Goal: Task Accomplishment & Management: Manage account settings

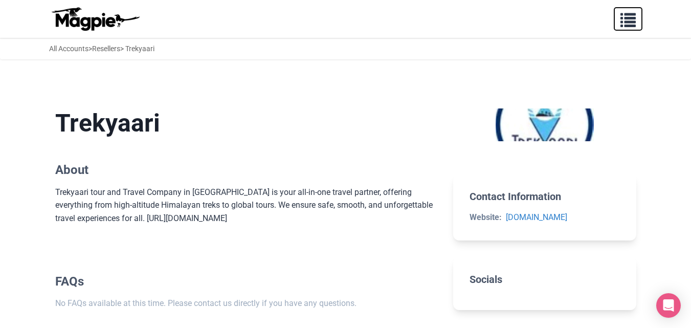
click at [628, 25] on span "button" at bounding box center [628, 17] width 15 height 15
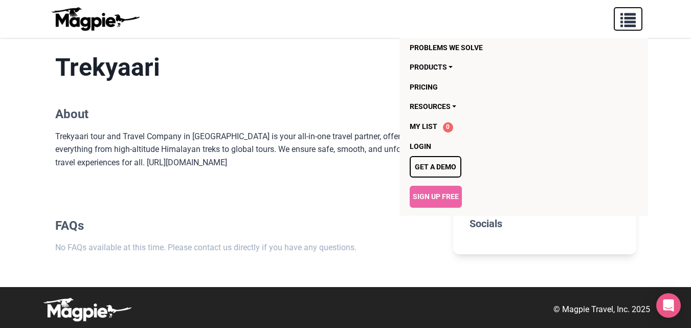
scroll to position [58, 0]
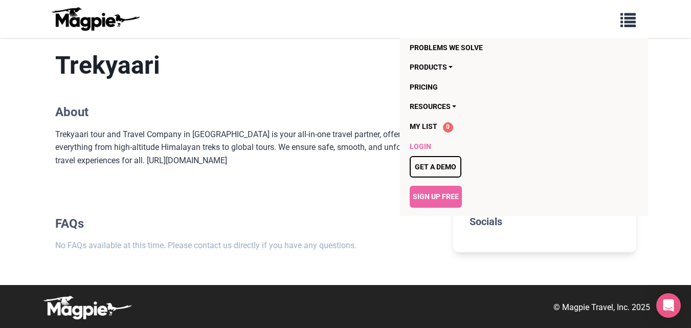
click at [428, 144] on link "Login" at bounding box center [503, 146] width 187 height 19
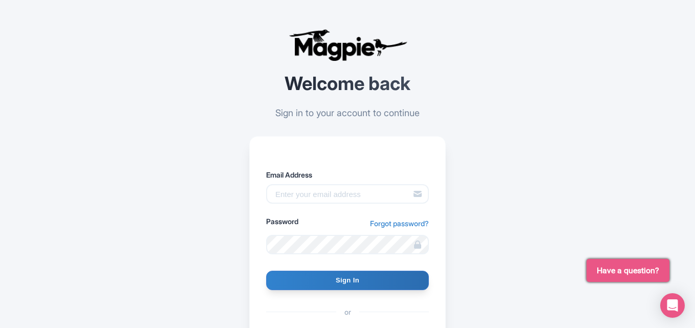
click at [321, 177] on label "Email Address" at bounding box center [347, 174] width 163 height 11
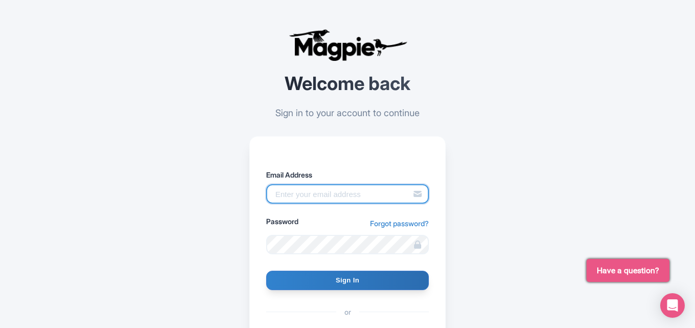
click at [321, 184] on input "Email Address" at bounding box center [347, 193] width 163 height 19
click at [328, 197] on input "Email Address" at bounding box center [347, 193] width 163 height 19
type input "[EMAIL_ADDRESS][DOMAIN_NAME]"
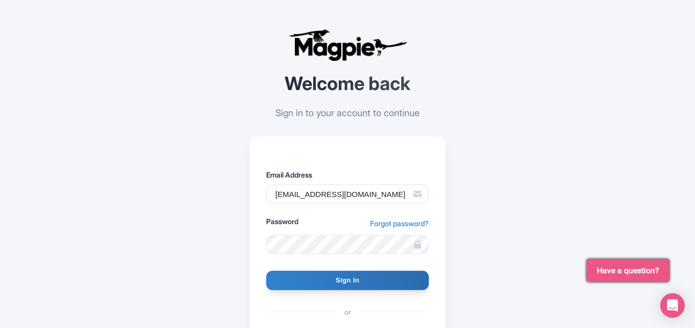
click at [297, 254] on form "Email Address [EMAIL_ADDRESS][DOMAIN_NAME] Password Forgot password? Sign In or…" at bounding box center [347, 258] width 163 height 178
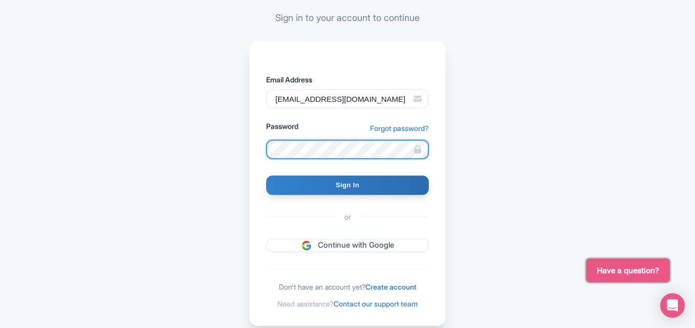
scroll to position [122, 0]
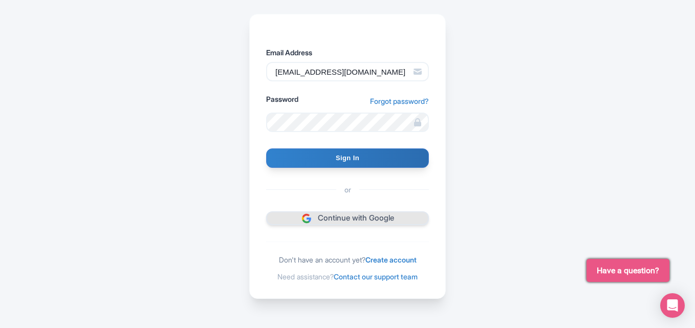
click at [336, 214] on link "Continue with Google" at bounding box center [347, 218] width 163 height 14
